Goal: Find contact information: Find contact information

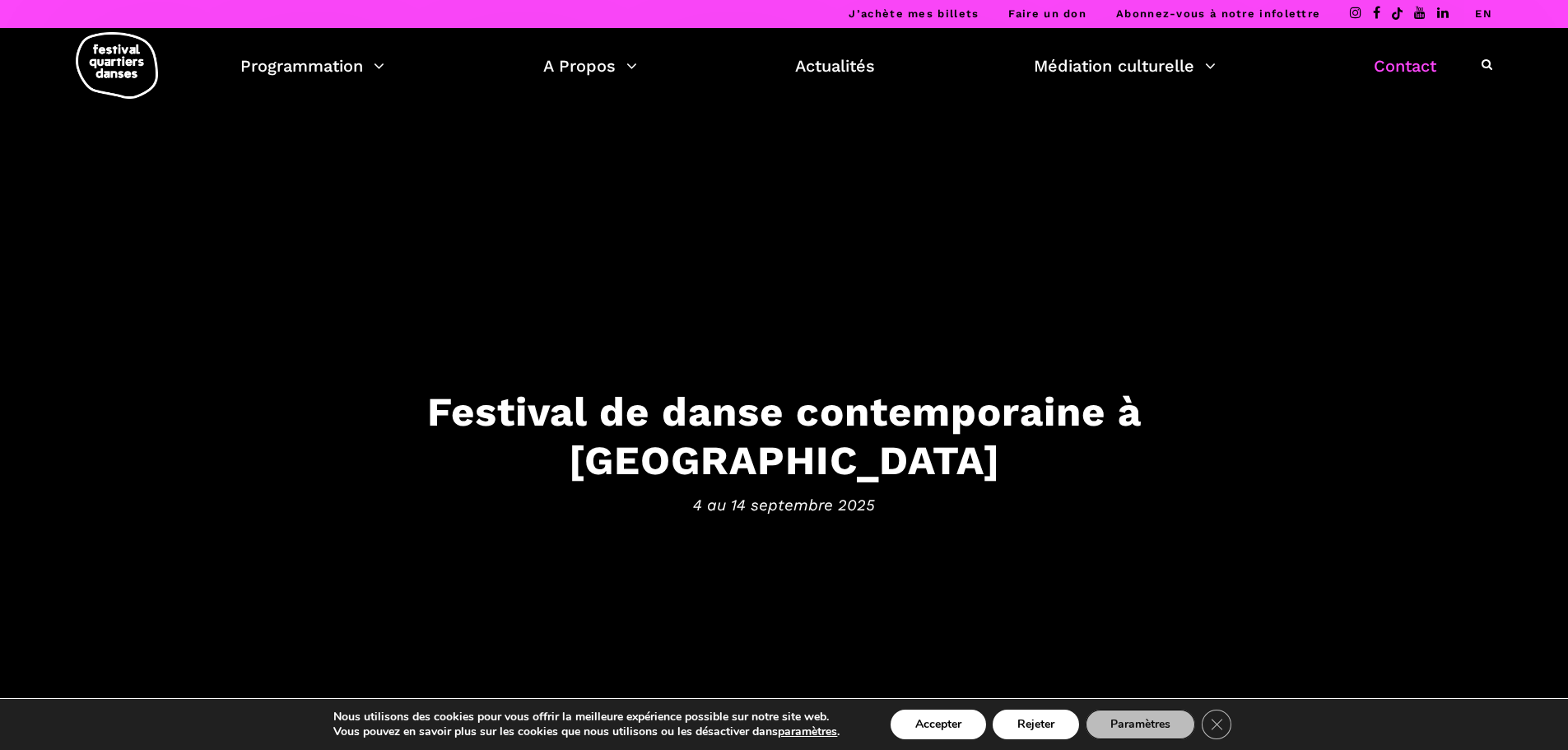
click at [1426, 66] on link "Contact" at bounding box center [1406, 66] width 63 height 28
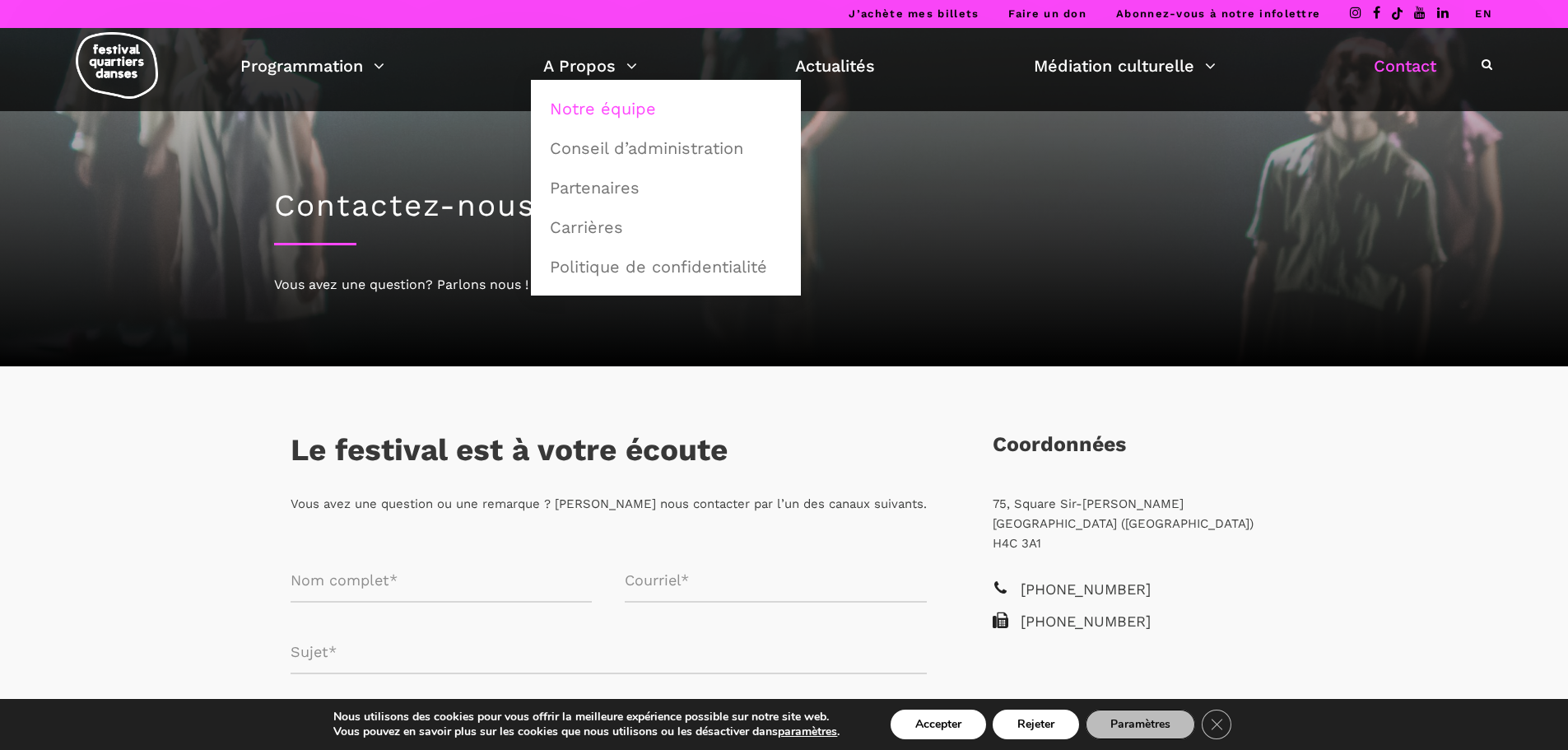
click at [640, 101] on link "Notre équipe" at bounding box center [666, 109] width 252 height 38
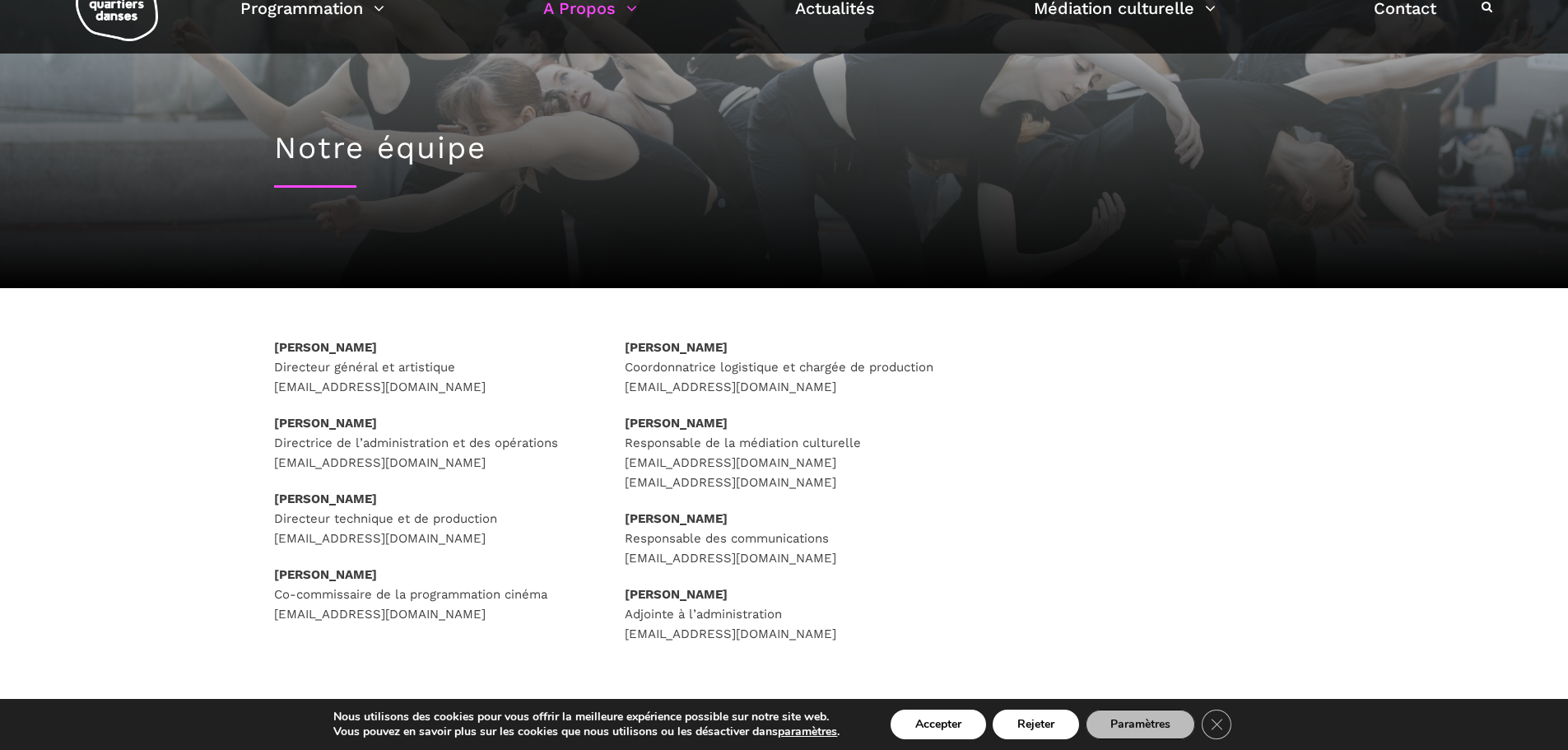
scroll to position [83, 0]
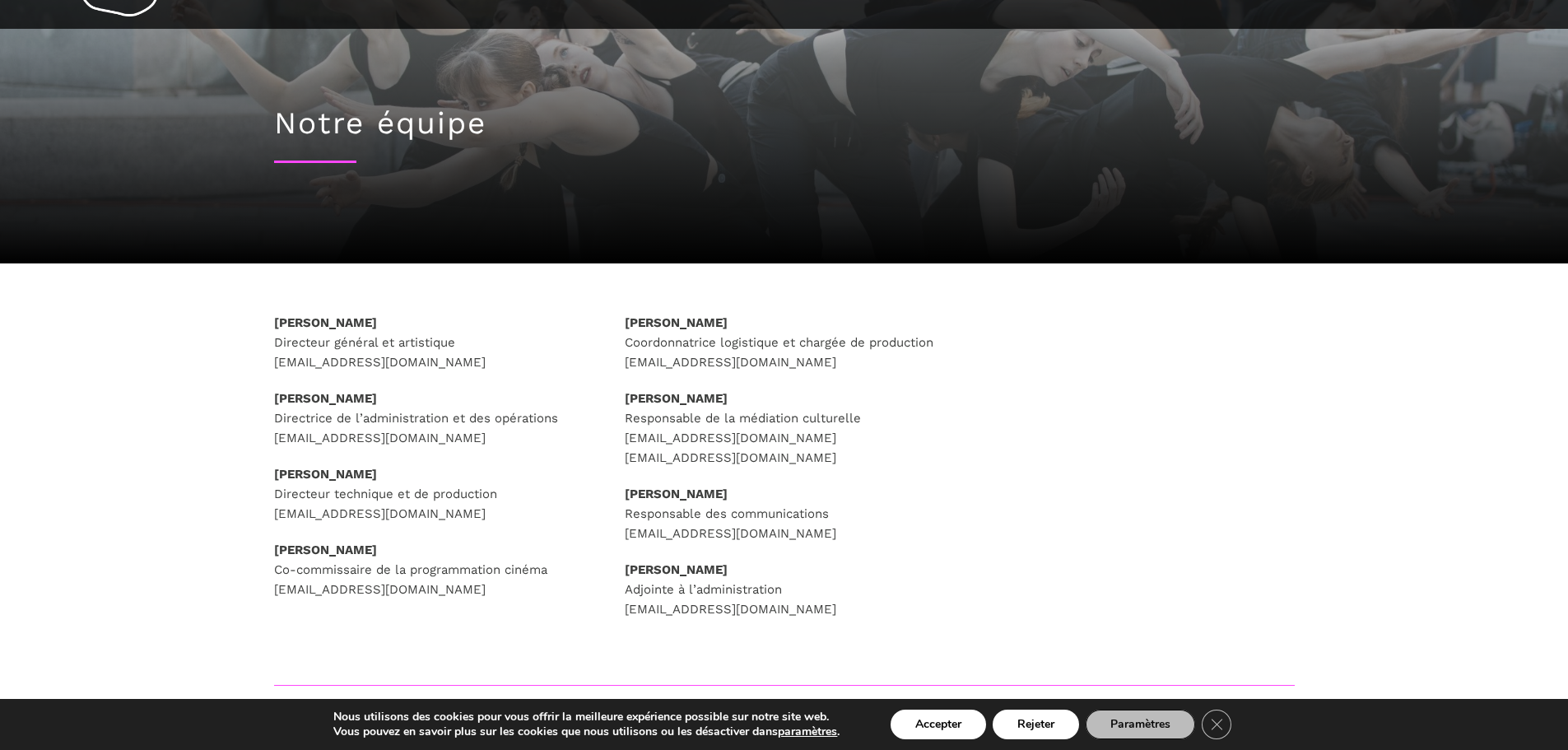
drag, startPoint x: 406, startPoint y: 323, endPoint x: 264, endPoint y: 322, distance: 142.0
click at [264, 322] on div "Rafik Hubert Sabbagh Directeur général et artistique direction@quartiersdanses.…" at bounding box center [433, 476] width 352 height 328
copy strong "Rafik Hubert Sabbagh"
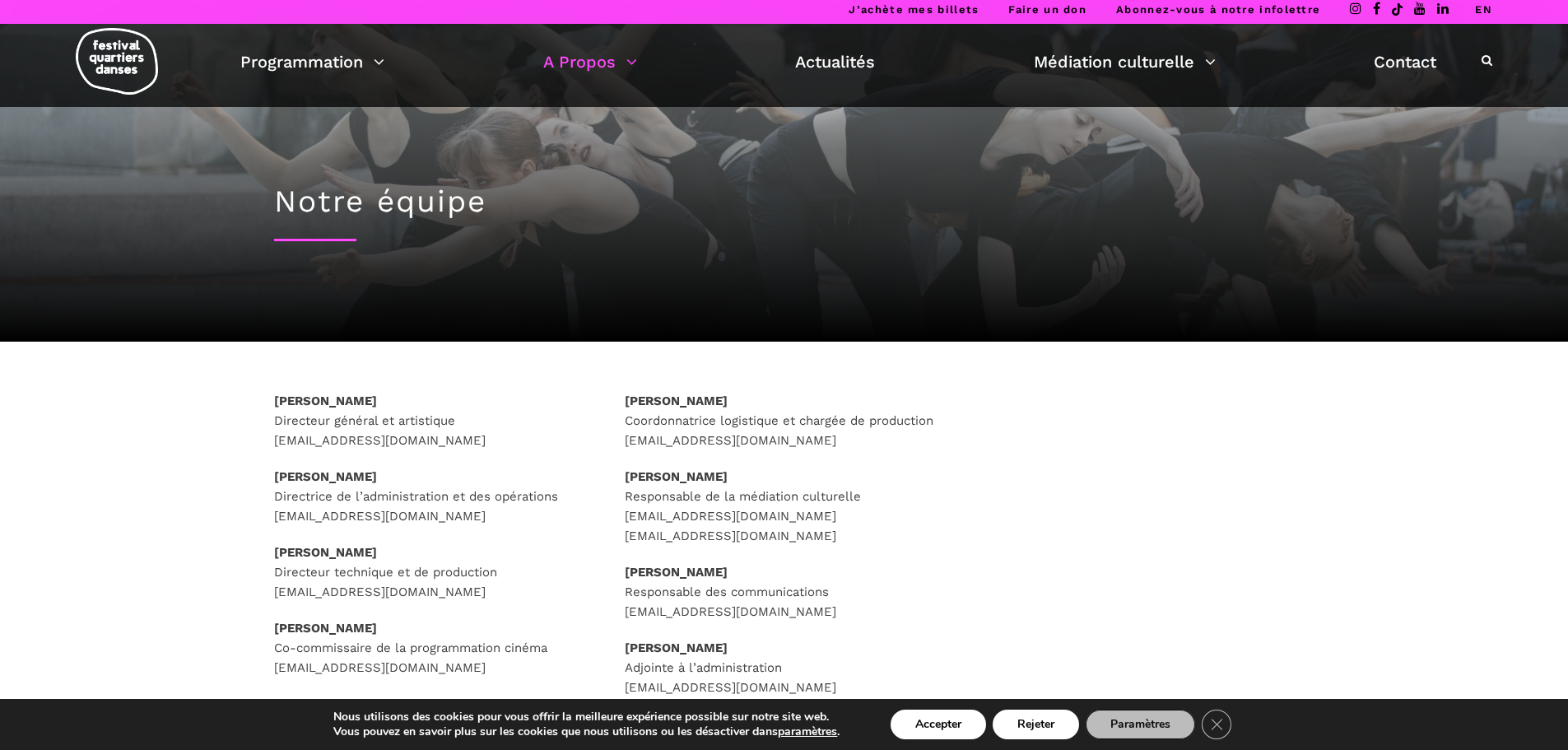
scroll to position [0, 0]
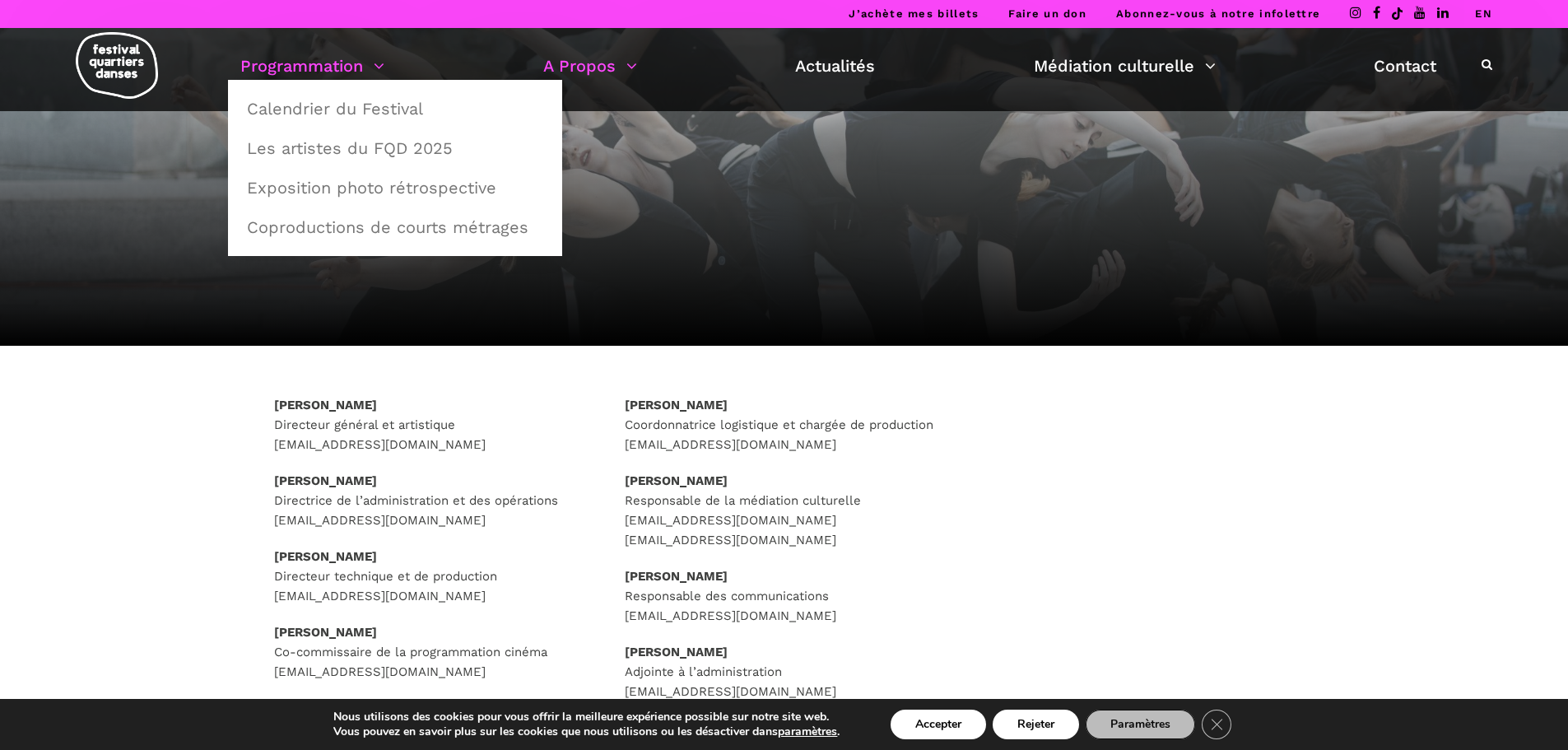
click at [355, 71] on link "Programmation" at bounding box center [313, 66] width 144 height 28
